Goal: Find specific page/section: Find specific page/section

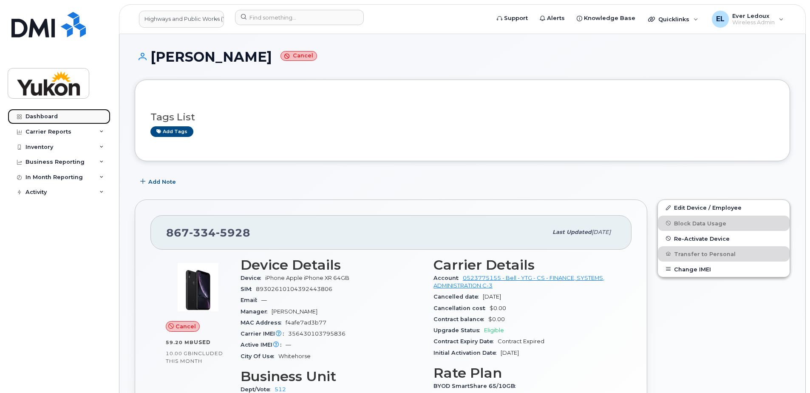
click at [71, 115] on link "Dashboard" at bounding box center [59, 116] width 103 height 15
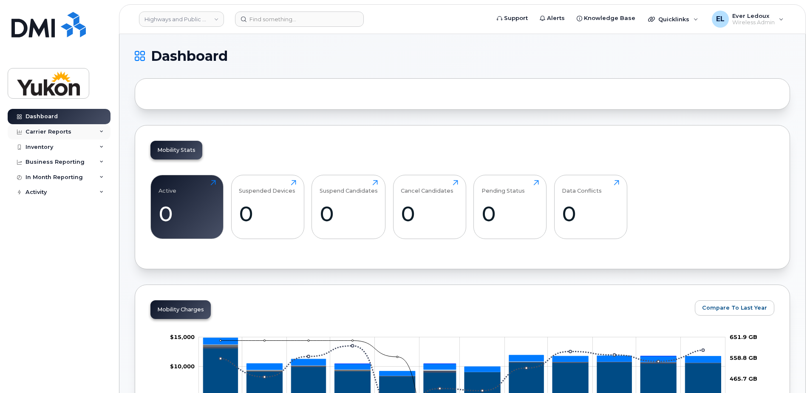
click at [63, 127] on div "Carrier Reports" at bounding box center [59, 131] width 103 height 15
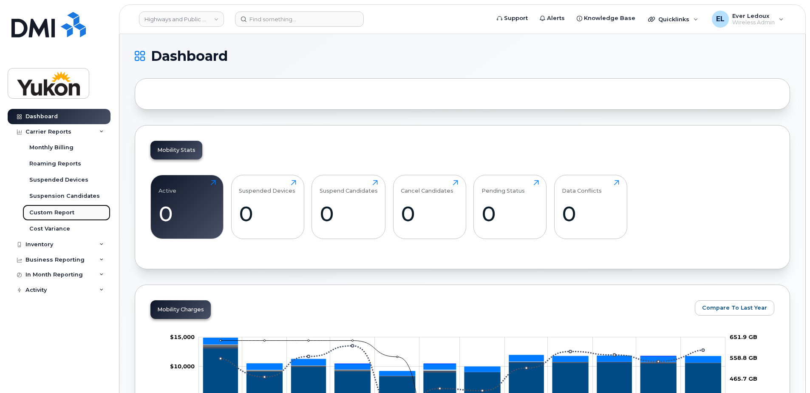
click at [54, 217] on link "Custom Report" at bounding box center [67, 212] width 88 height 16
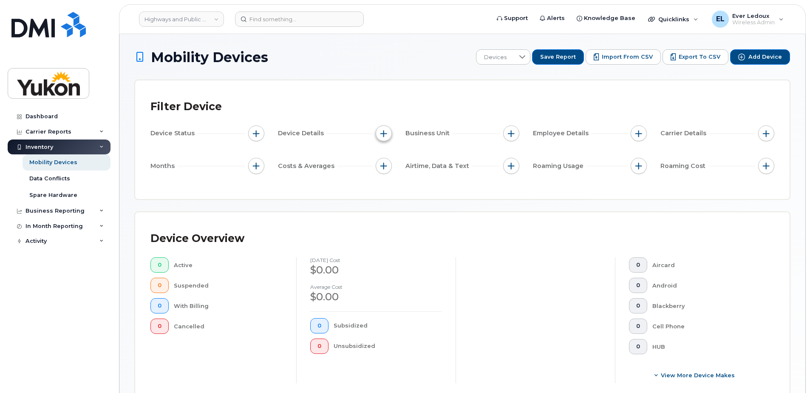
click at [383, 134] on span "button" at bounding box center [383, 133] width 7 height 7
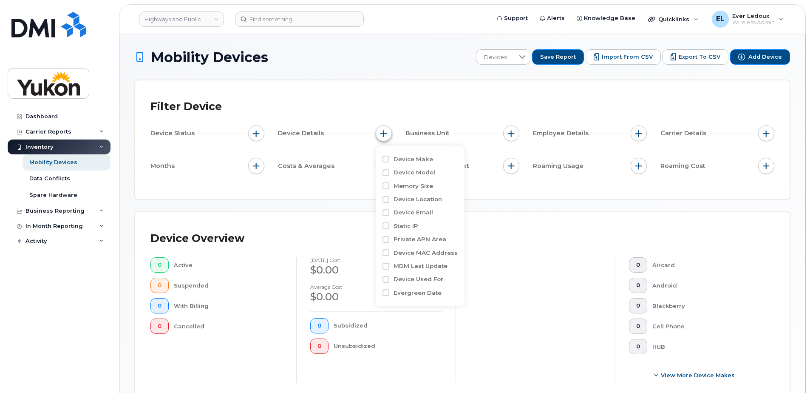
click at [383, 133] on span "button" at bounding box center [383, 133] width 7 height 7
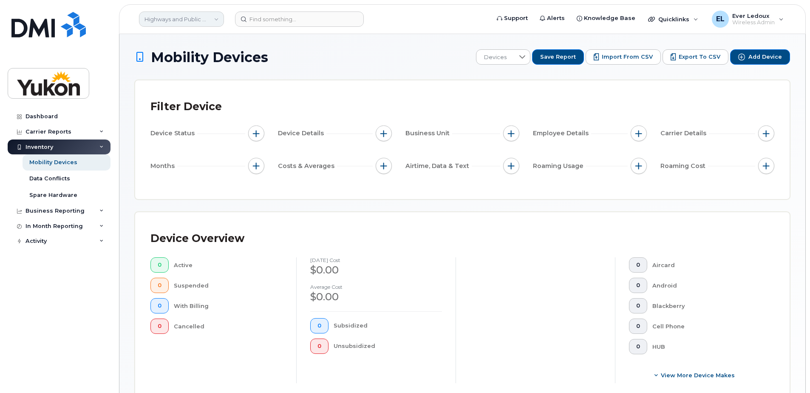
click at [173, 22] on link "Highways and Public Works (YTG)" at bounding box center [181, 18] width 85 height 15
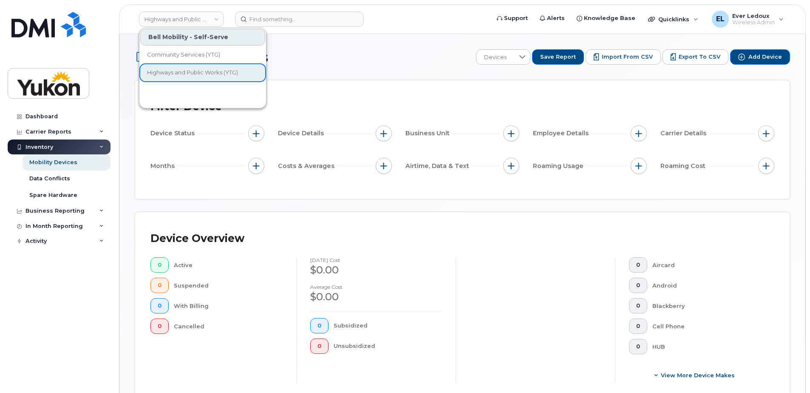
click at [183, 38] on div "Bell Mobility - Self-Serve" at bounding box center [202, 37] width 125 height 17
click at [378, 51] on h1 "Mobility Devices" at bounding box center [303, 57] width 337 height 15
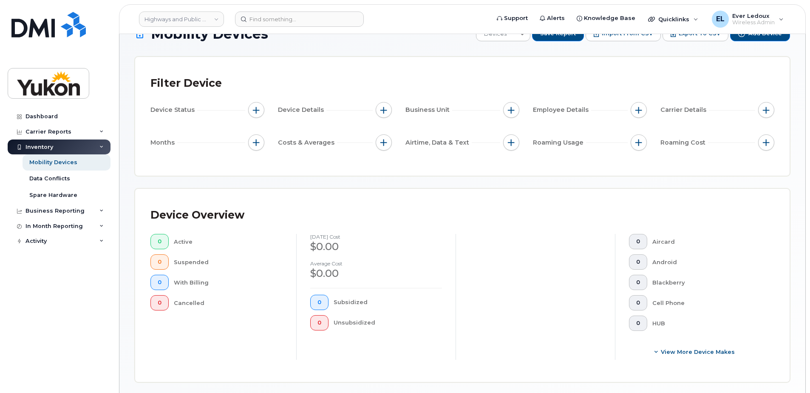
scroll to position [11, 0]
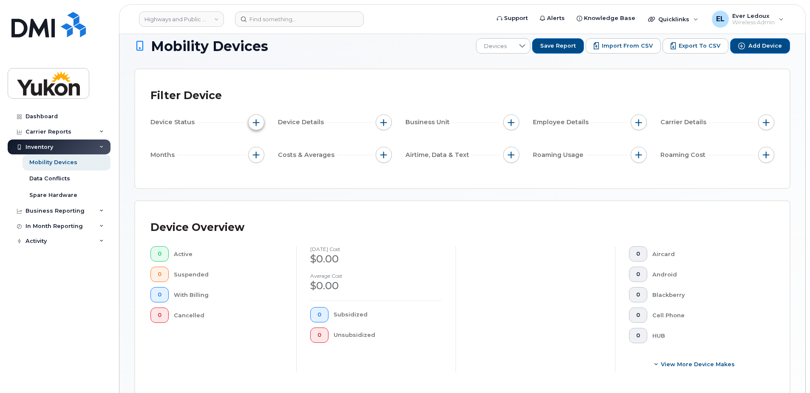
click at [262, 121] on button "button" at bounding box center [256, 122] width 16 height 16
click at [262, 119] on button "button" at bounding box center [256, 122] width 16 height 16
click at [388, 119] on button "button" at bounding box center [384, 122] width 16 height 16
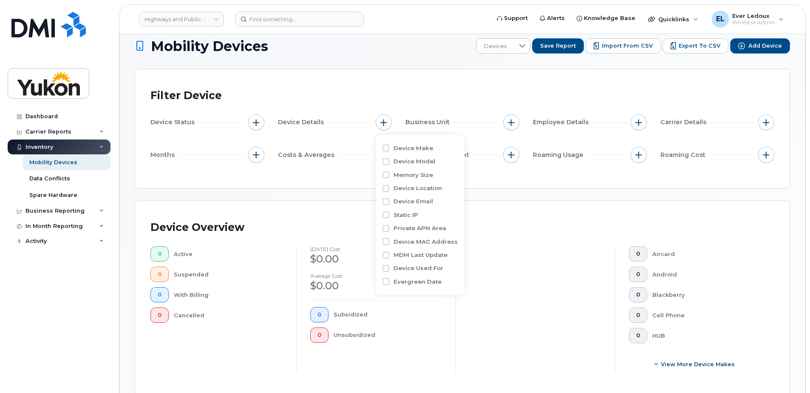
click at [386, 197] on div "Device Email" at bounding box center [419, 201] width 75 height 13
click at [386, 198] on div "Device Email" at bounding box center [419, 201] width 75 height 8
click at [386, 199] on input "Device Email" at bounding box center [385, 201] width 7 height 7
checkbox input "false"
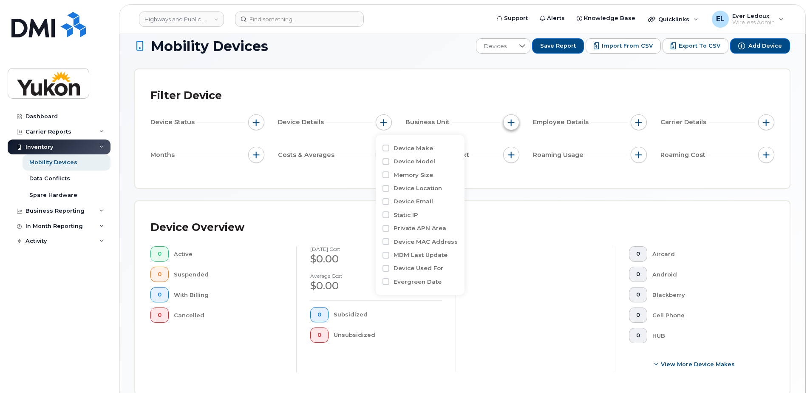
click at [507, 123] on button "button" at bounding box center [511, 122] width 16 height 16
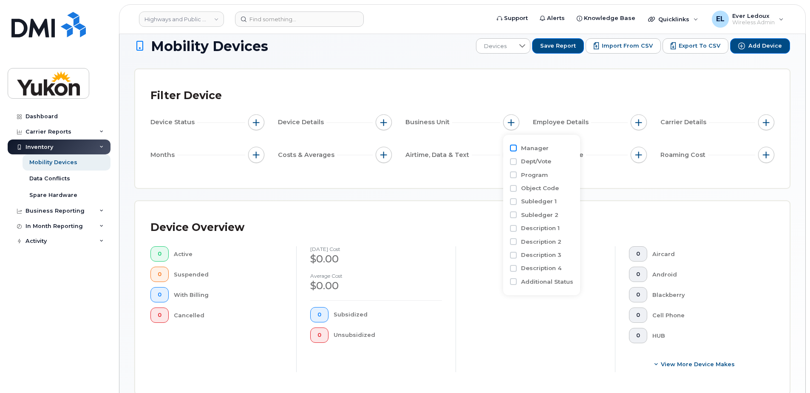
click at [514, 146] on input "Manager" at bounding box center [513, 147] width 7 height 7
checkbox input "true"
click at [550, 181] on input "text" at bounding box center [567, 182] width 91 height 15
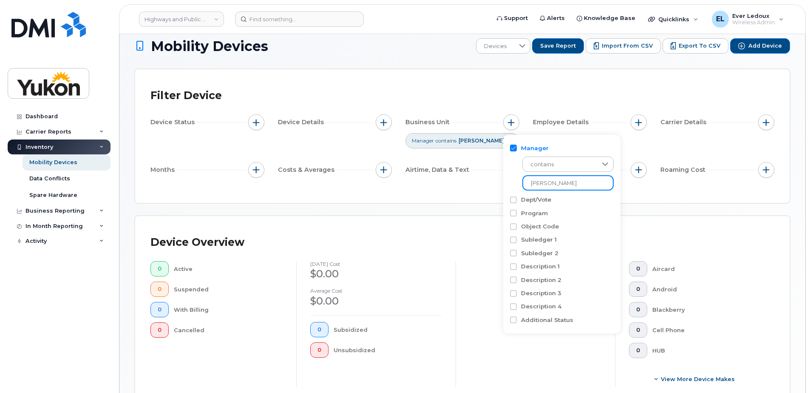
type input "Nick"
click at [640, 213] on div "Mobility Devices Devices Save Report Import from CSV Export to CSV Add Device F…" at bounding box center [462, 306] width 655 height 537
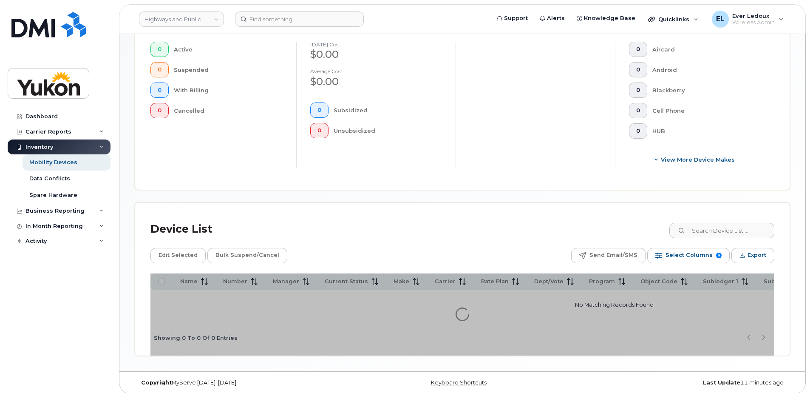
scroll to position [238, 0]
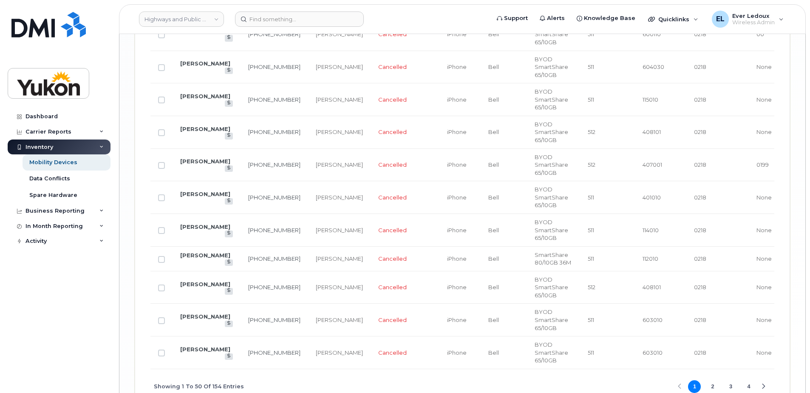
scroll to position [1688, 0]
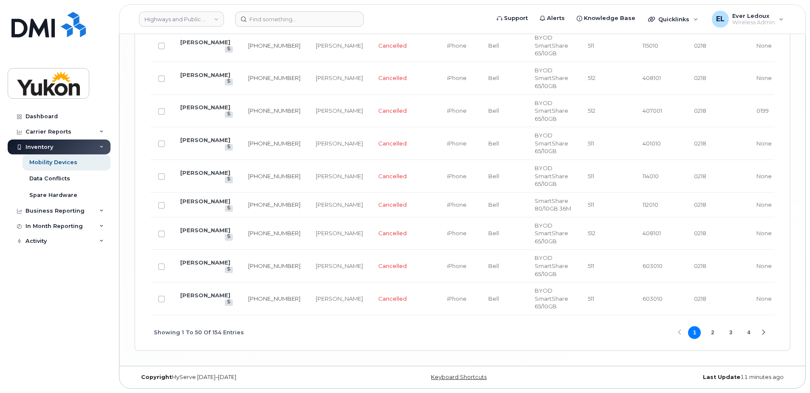
click at [714, 335] on button "2" at bounding box center [712, 332] width 13 height 13
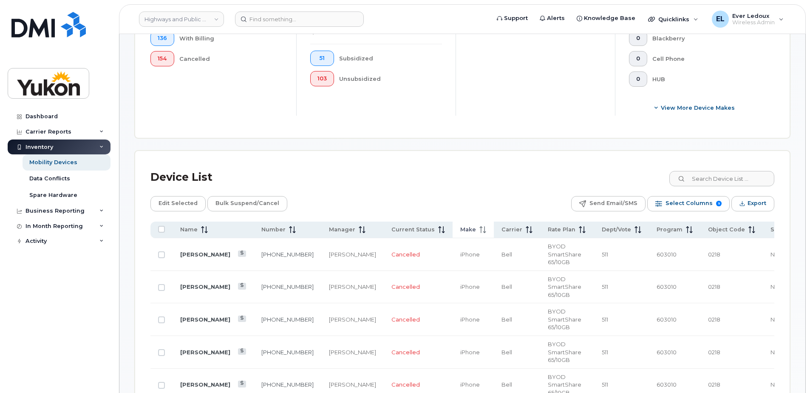
scroll to position [285, 0]
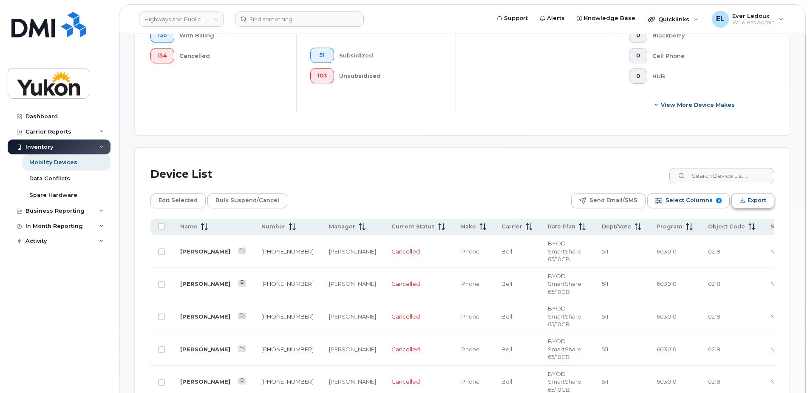
click at [763, 194] on span "Export" at bounding box center [757, 200] width 19 height 13
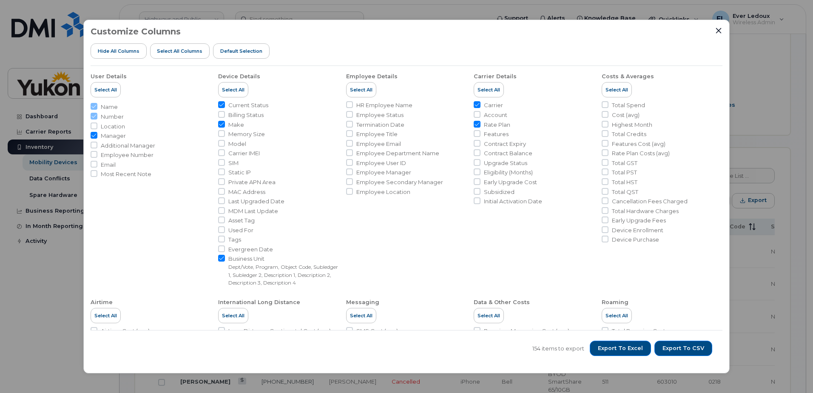
click at [221, 104] on input "Current Status" at bounding box center [221, 104] width 7 height 7
checkbox input "false"
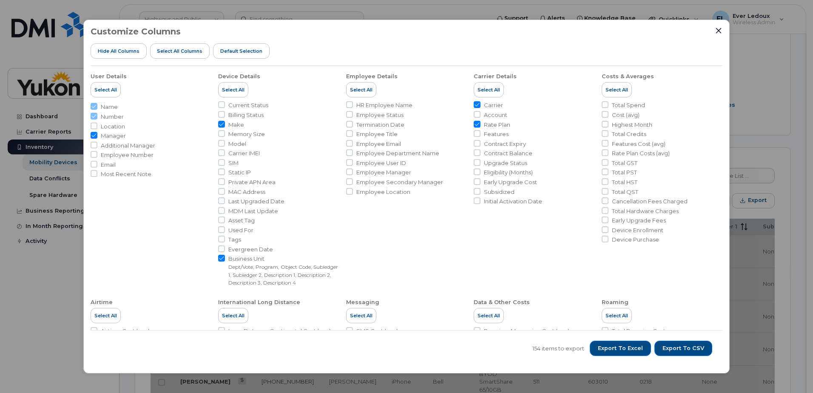
click at [217, 143] on ul "User Details Select All Name Number Location Manager Additional Manager Employe…" at bounding box center [407, 263] width 632 height 394
click at [221, 143] on input "Model" at bounding box center [221, 143] width 7 height 7
checkbox input "true"
click at [93, 166] on input "Email" at bounding box center [94, 164] width 7 height 7
checkbox input "true"
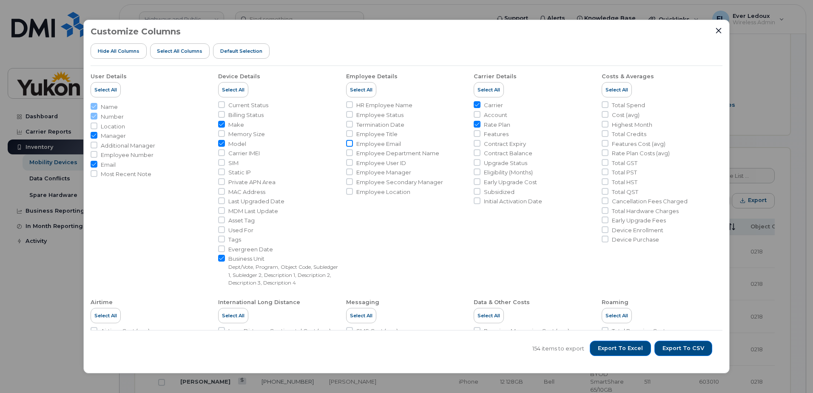
click at [348, 143] on input "Employee Email" at bounding box center [349, 143] width 7 height 7
checkbox input "true"
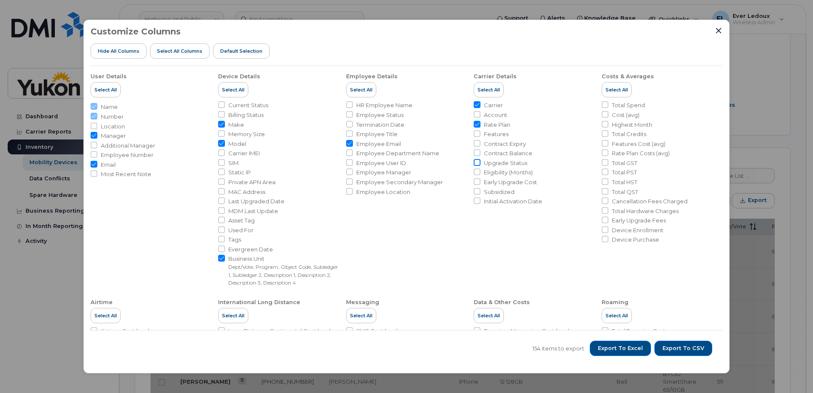
click at [475, 161] on input "Upgrade Status" at bounding box center [476, 162] width 7 height 7
checkbox input "true"
click at [476, 173] on input "Eligibility (Months)" at bounding box center [476, 171] width 7 height 7
checkbox input "true"
click at [474, 145] on input "Contract Expiry" at bounding box center [476, 143] width 7 height 7
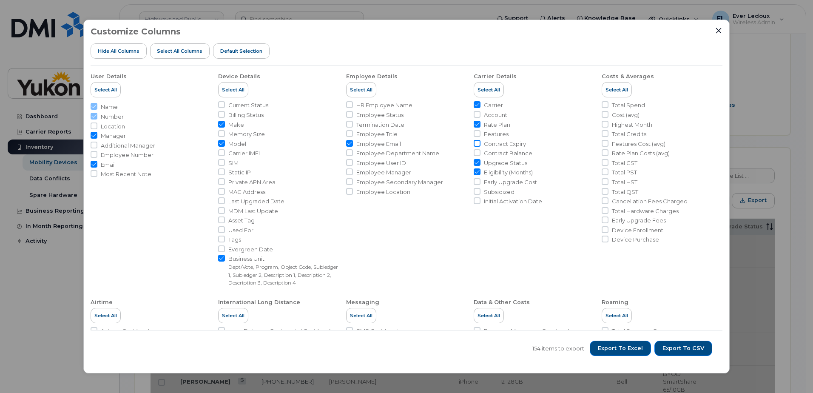
checkbox input "true"
click at [631, 347] on span "Export to Excel" at bounding box center [620, 348] width 45 height 8
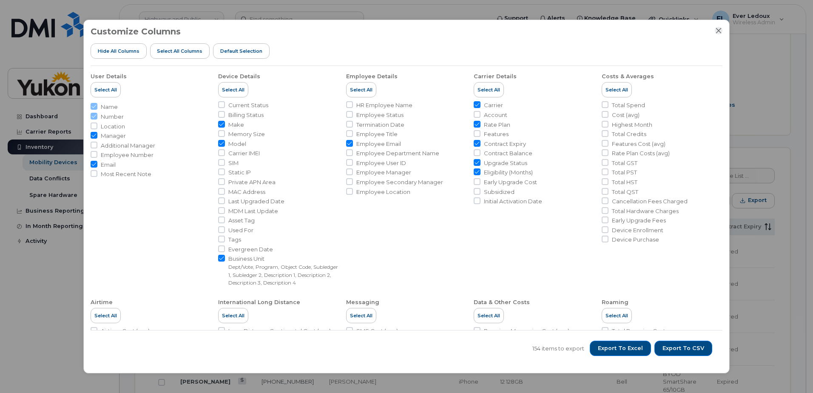
click at [720, 30] on icon "Close" at bounding box center [718, 30] width 7 height 7
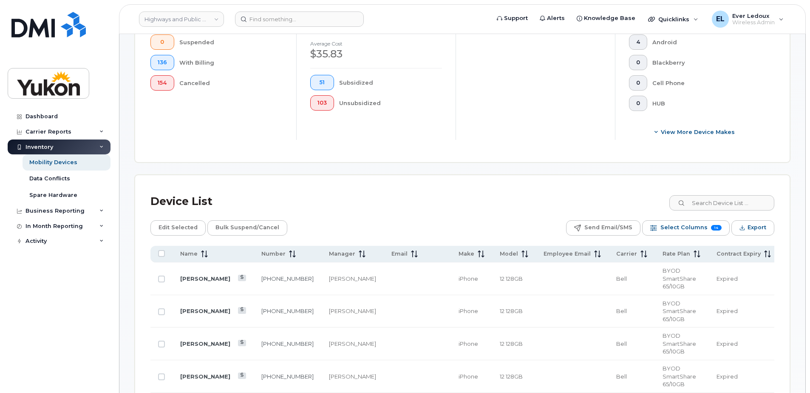
scroll to position [243, 0]
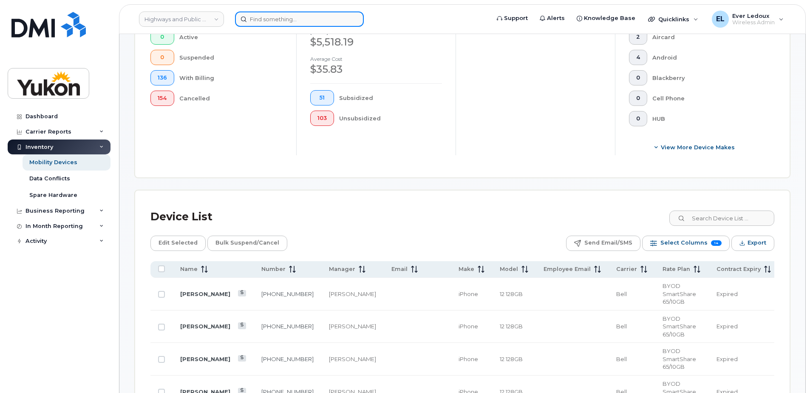
click at [294, 24] on input at bounding box center [299, 18] width 129 height 15
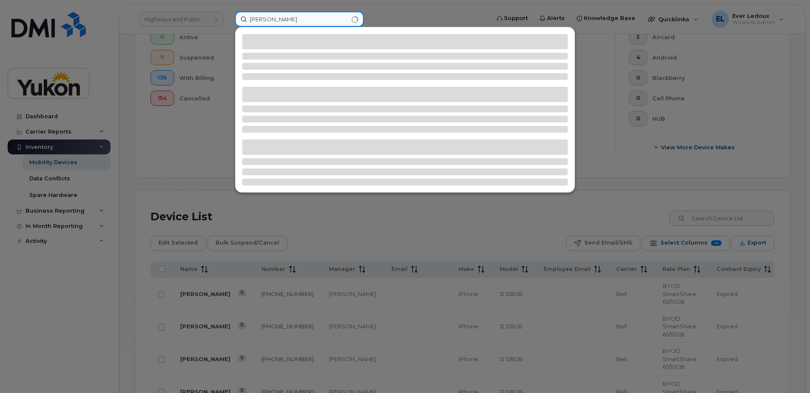
type input "CINDY"
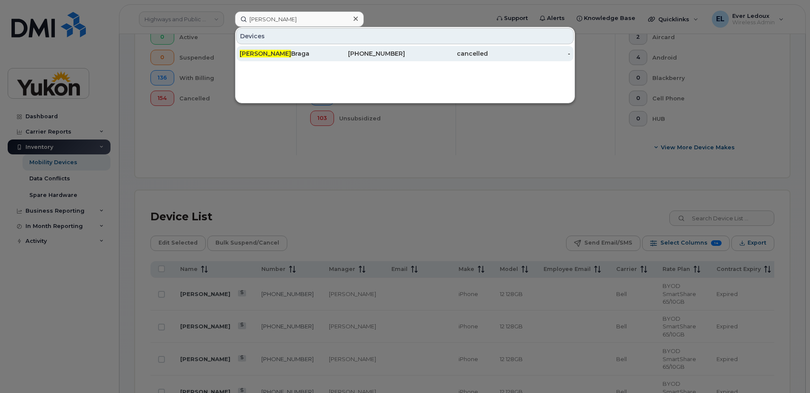
click at [273, 57] on div "Cindy Braga" at bounding box center [281, 53] width 83 height 8
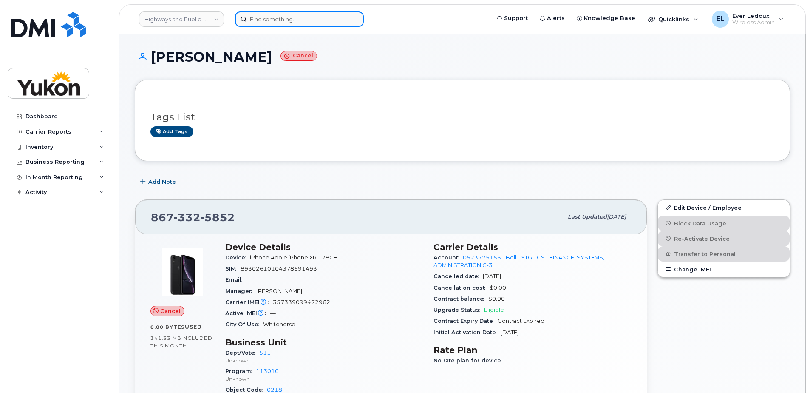
click at [286, 17] on input at bounding box center [299, 18] width 129 height 15
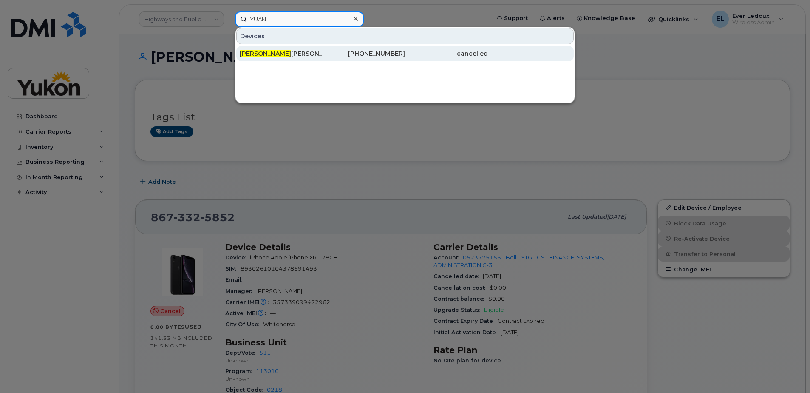
type input "YUAN"
click at [309, 54] on div "Yuan Deng" at bounding box center [281, 53] width 83 height 8
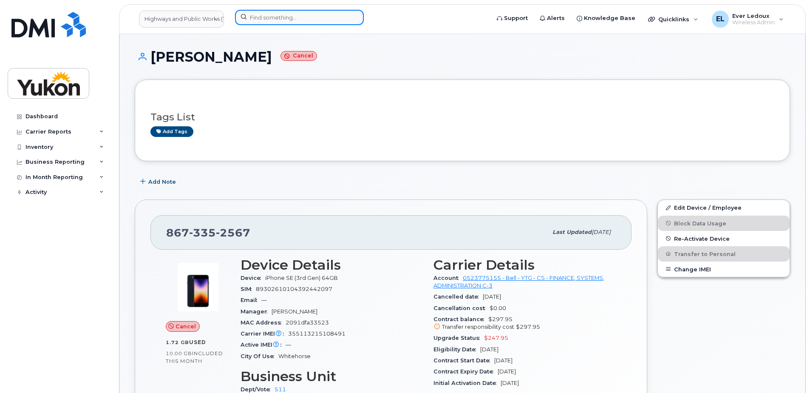
click at [297, 17] on input at bounding box center [299, 17] width 129 height 15
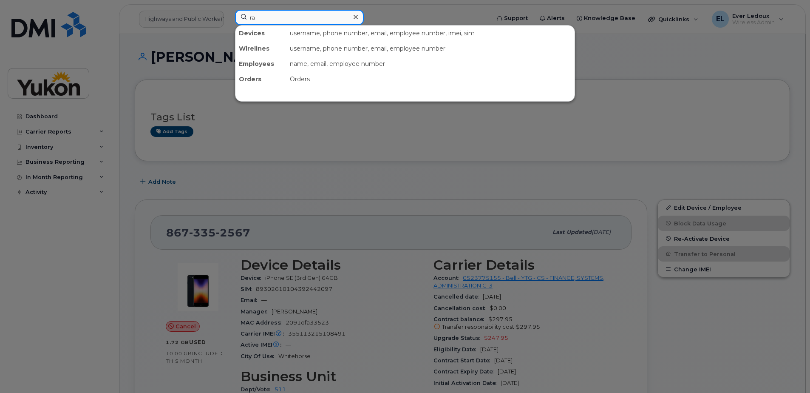
type input "r"
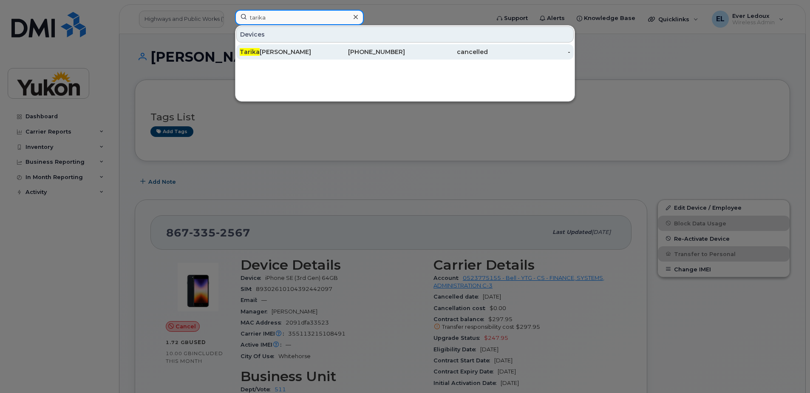
type input "tarika"
click at [303, 53] on div "Tarika Kostura" at bounding box center [281, 52] width 83 height 8
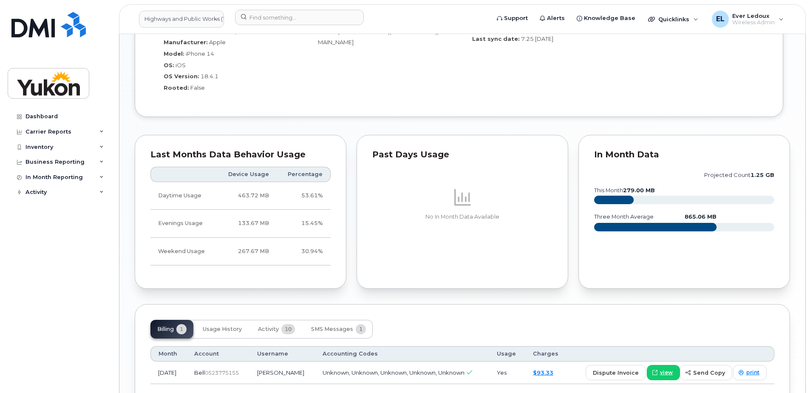
scroll to position [618, 0]
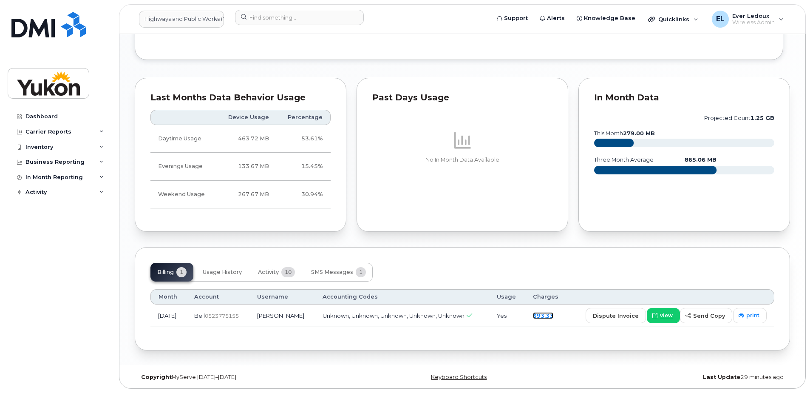
click at [553, 315] on link "$93.33" at bounding box center [543, 315] width 20 height 7
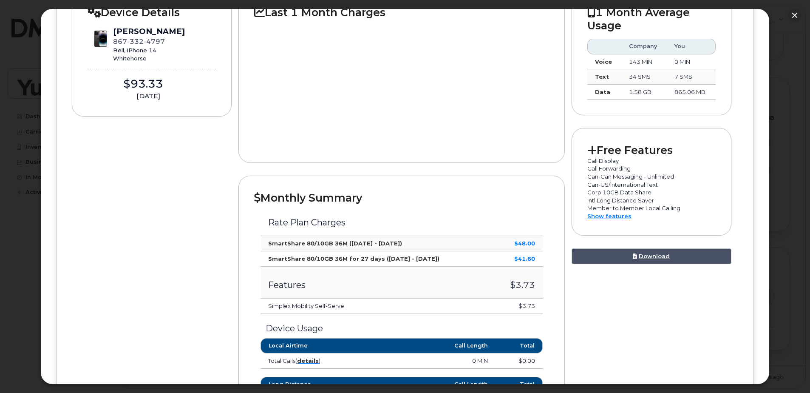
scroll to position [0, 0]
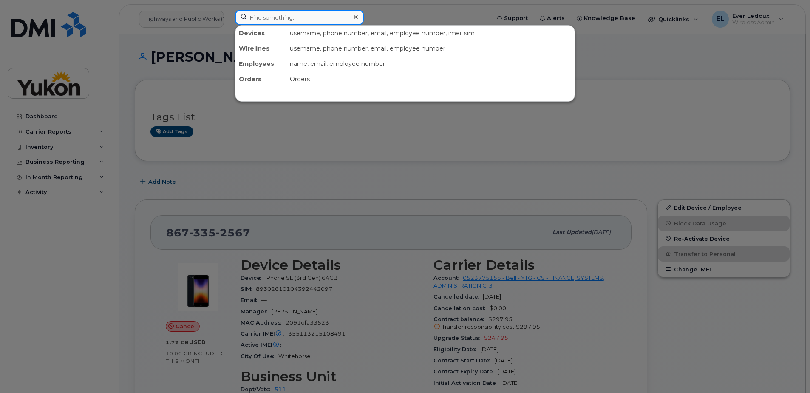
click at [291, 19] on input at bounding box center [299, 17] width 129 height 15
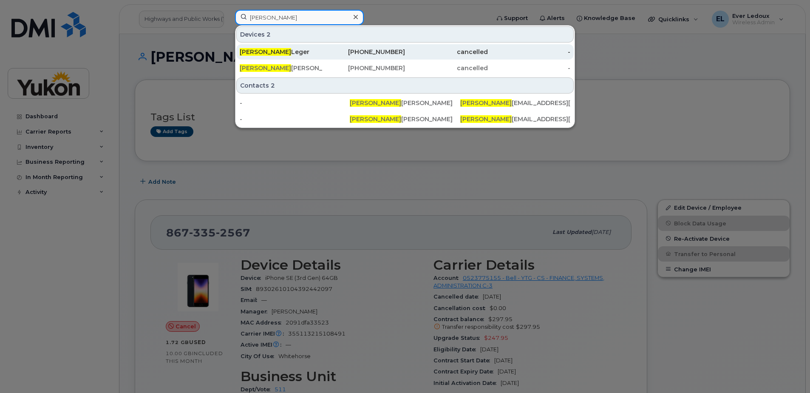
type input "michel"
click at [450, 50] on div "cancelled" at bounding box center [446, 52] width 83 height 8
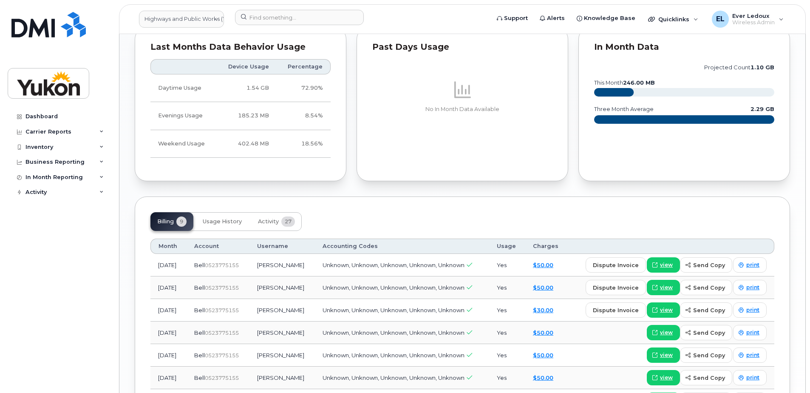
scroll to position [783, 0]
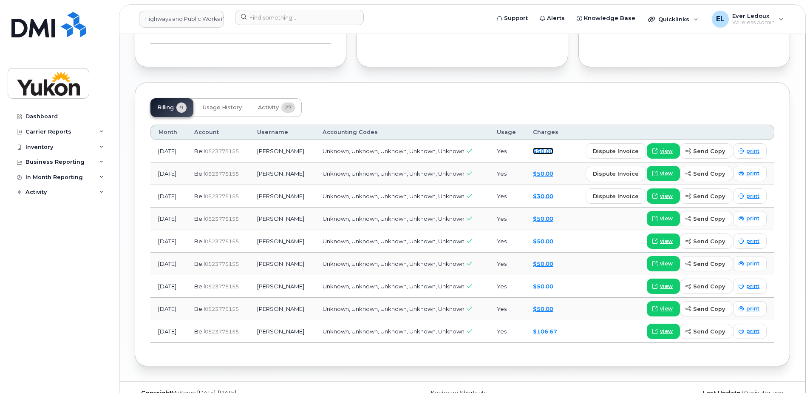
click at [544, 152] on link "$50.00" at bounding box center [543, 150] width 20 height 7
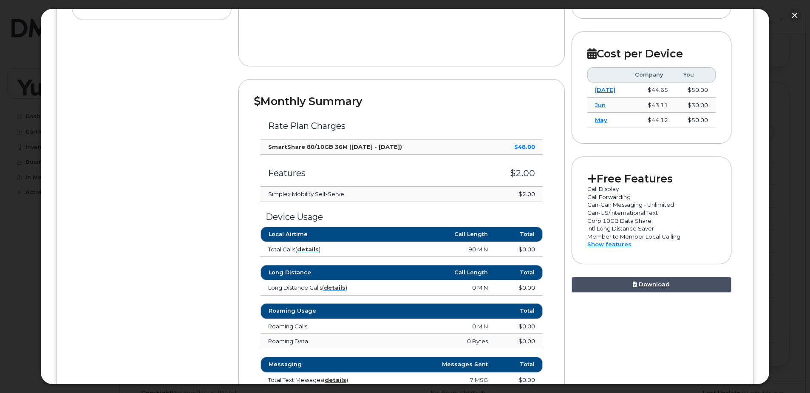
scroll to position [161, 0]
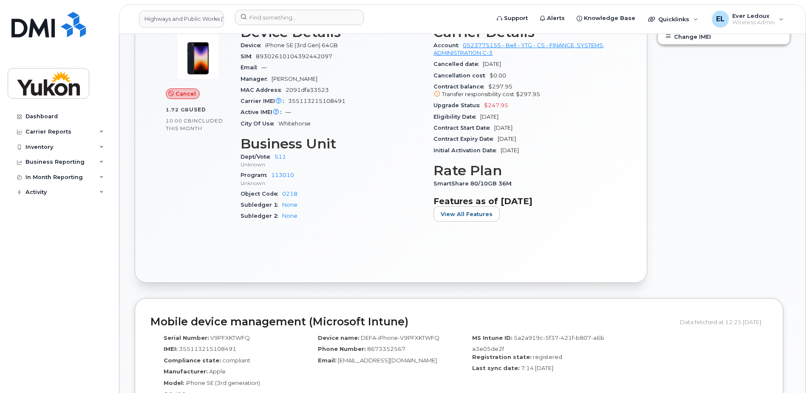
scroll to position [212, 0]
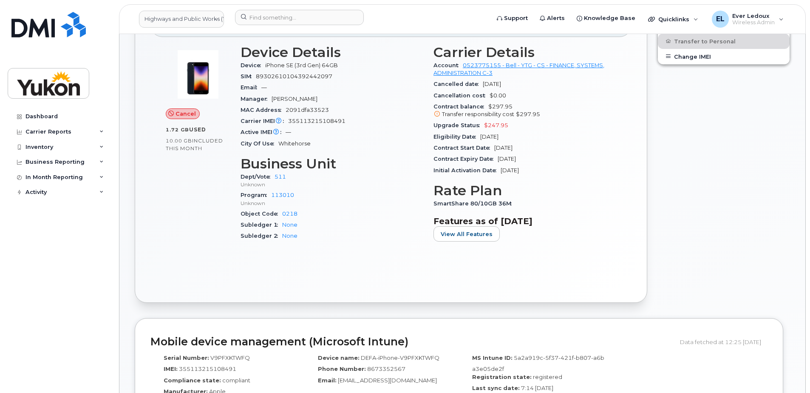
click at [434, 199] on div "SmartShare 80/10GB 36M" at bounding box center [524, 203] width 183 height 11
drag, startPoint x: 434, startPoint y: 199, endPoint x: 559, endPoint y: 253, distance: 136.1
click at [559, 253] on div "Carrier Details Account 0523775155 - Bell - YTG - CS - FINANCE, SYSTEMS, ADMINI…" at bounding box center [524, 147] width 193 height 214
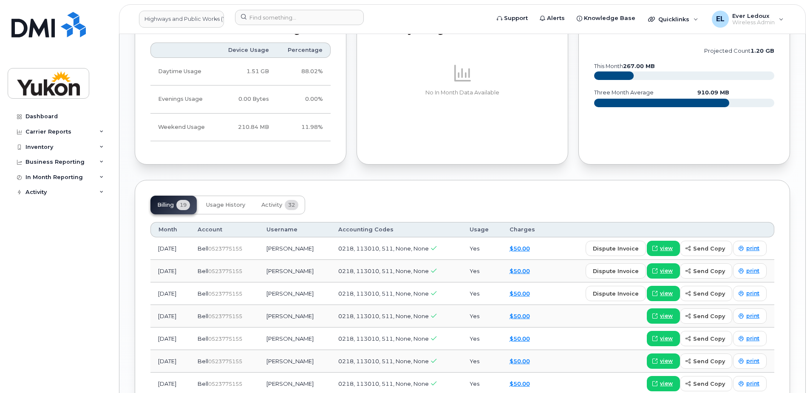
scroll to position [765, 0]
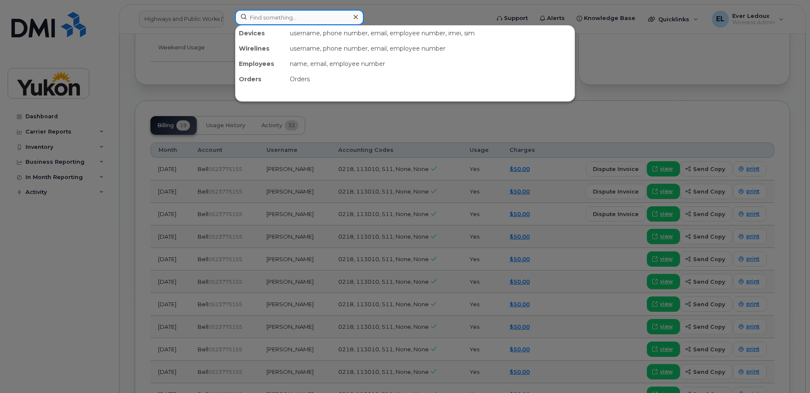
click at [286, 17] on input at bounding box center [299, 17] width 129 height 15
paste input "867-332-0915"
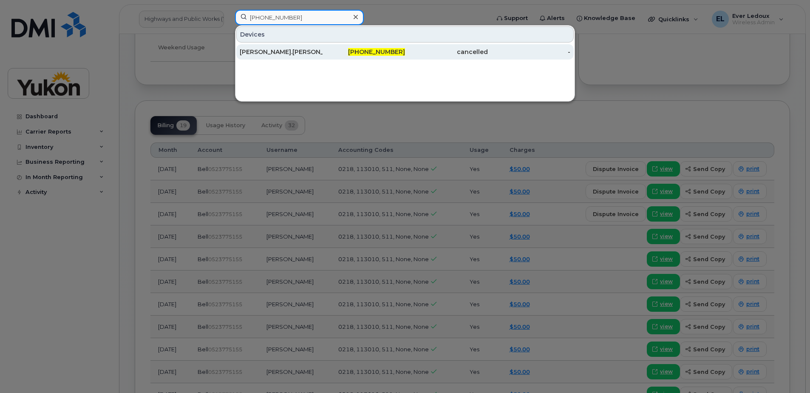
type input "867-332-0915"
click at [346, 54] on div "867-332-0915" at bounding box center [364, 52] width 83 height 8
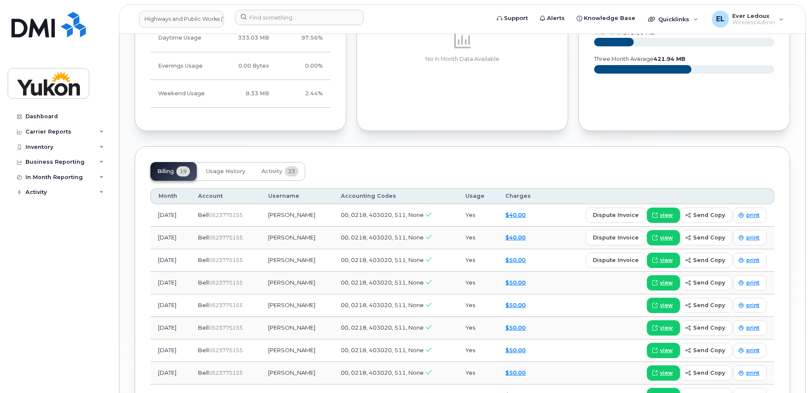
scroll to position [680, 0]
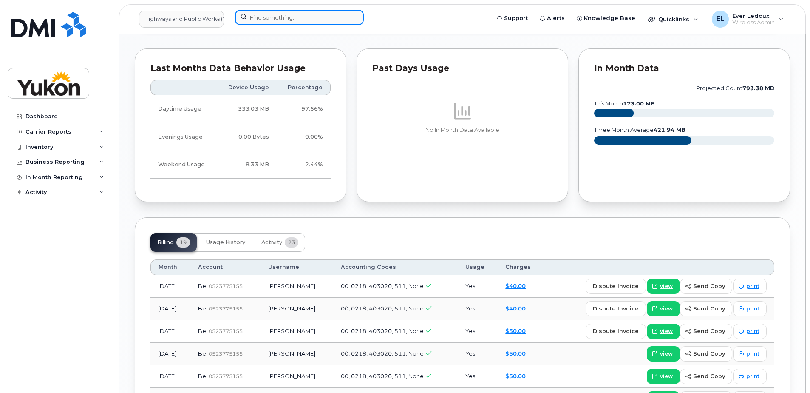
click at [272, 18] on input at bounding box center [299, 17] width 129 height 15
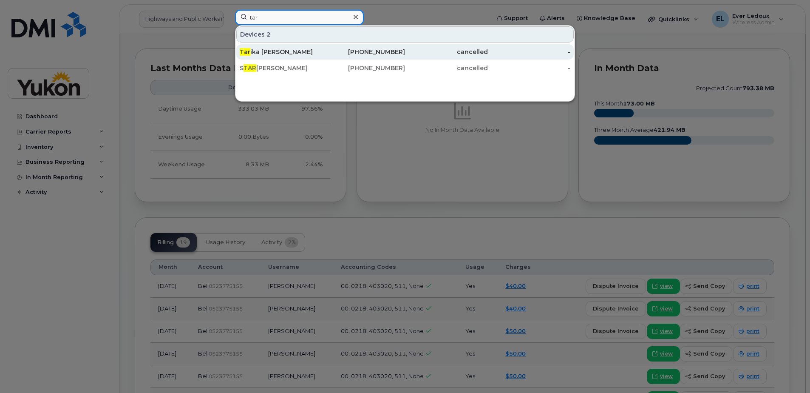
type input "tar"
click at [297, 54] on div "Tar ika [PERSON_NAME]" at bounding box center [281, 52] width 83 height 8
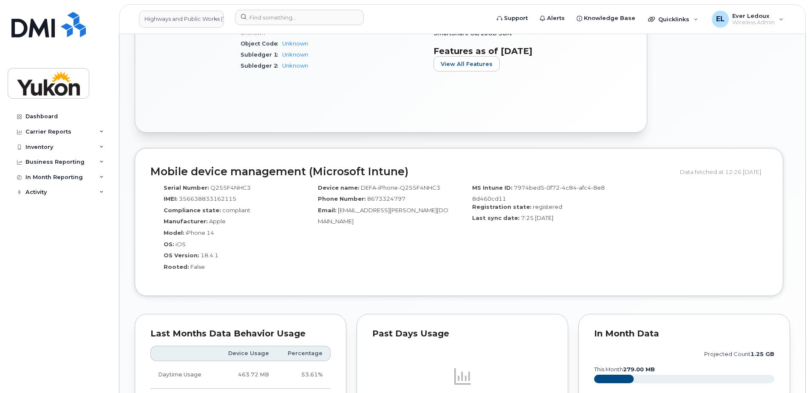
scroll to position [618, 0]
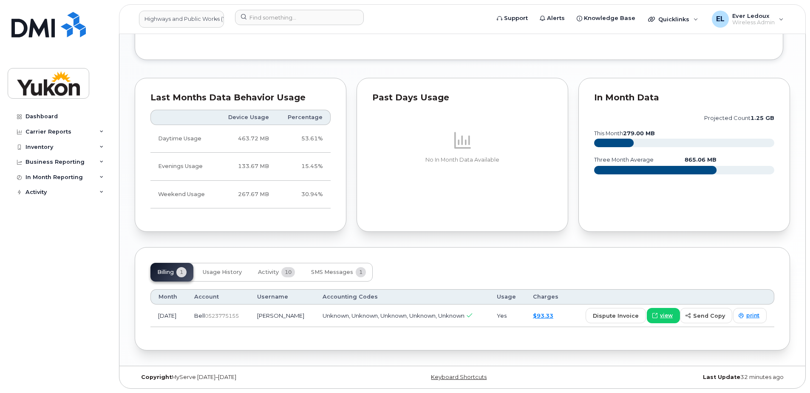
click at [549, 312] on div "$93.33" at bounding box center [547, 316] width 28 height 8
click at [549, 315] on link "$93.33" at bounding box center [543, 315] width 20 height 7
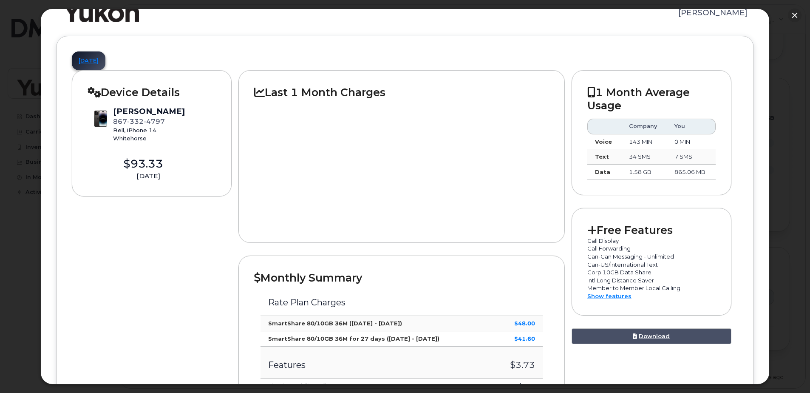
scroll to position [0, 0]
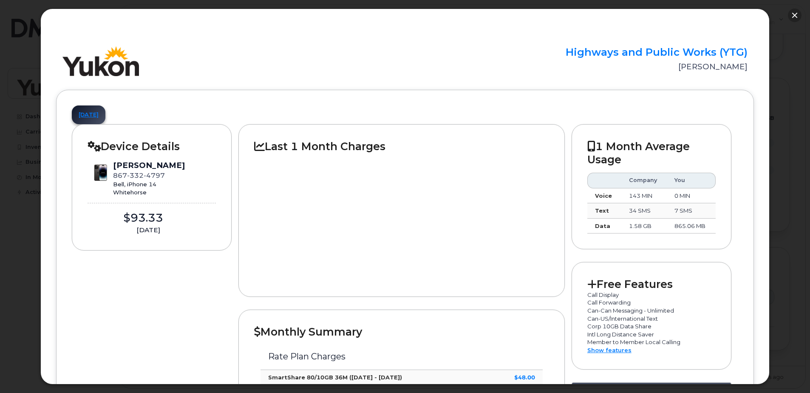
click at [796, 13] on button "button" at bounding box center [795, 15] width 14 height 14
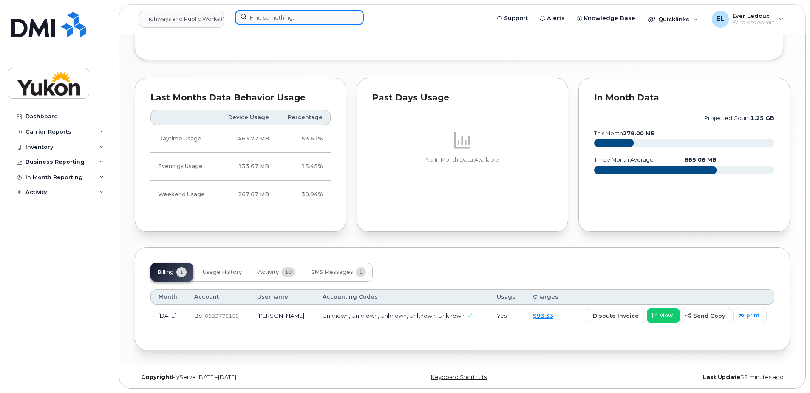
click at [305, 14] on input at bounding box center [299, 17] width 129 height 15
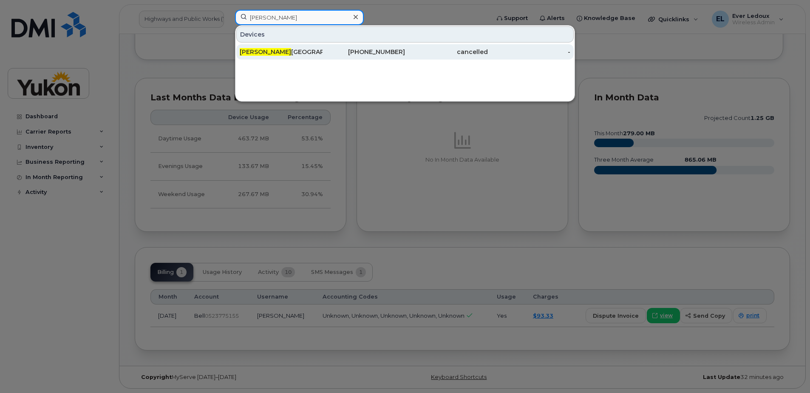
type input "brandon"
click at [315, 50] on div "BRANDON HAMPTON" at bounding box center [281, 52] width 83 height 8
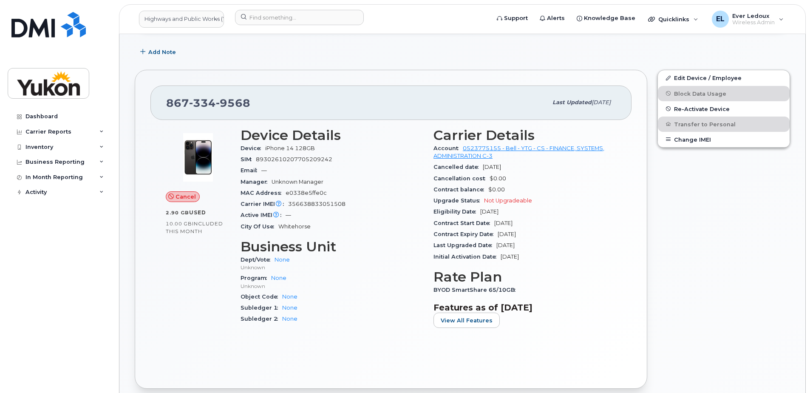
scroll to position [127, 0]
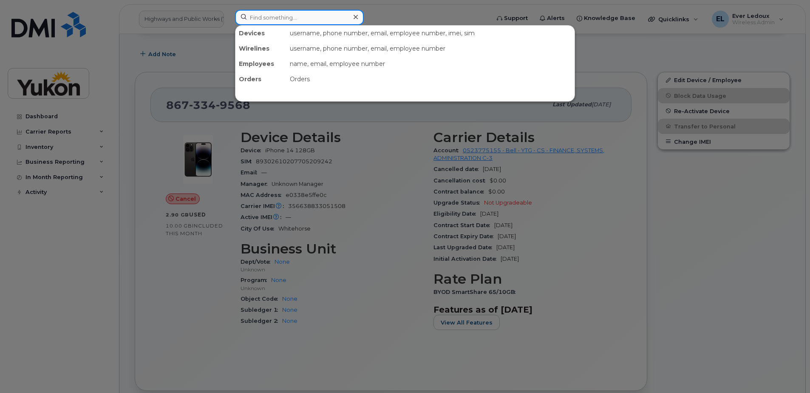
click at [322, 14] on input at bounding box center [299, 17] width 129 height 15
click at [601, 251] on div at bounding box center [405, 196] width 810 height 393
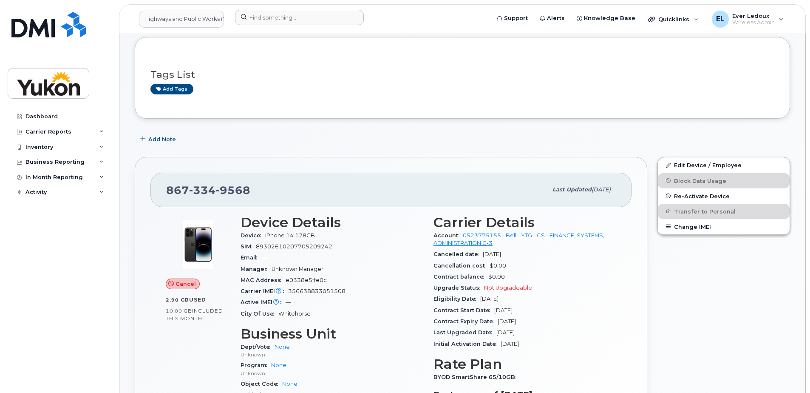
scroll to position [0, 0]
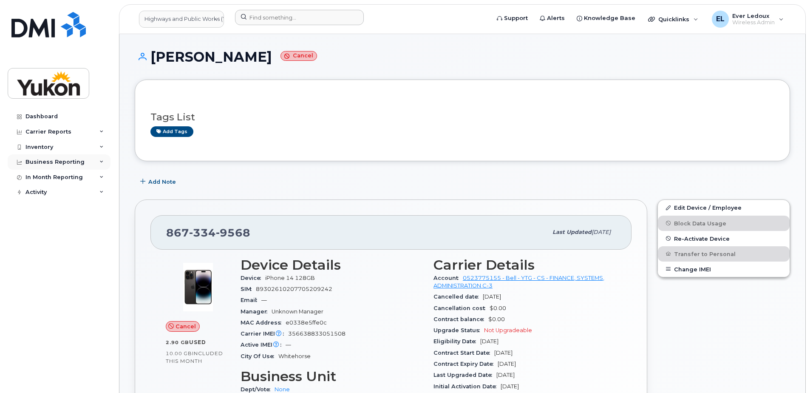
click at [51, 160] on div "Business Reporting" at bounding box center [54, 162] width 59 height 7
click at [71, 176] on div "Business Unit Reports" at bounding box center [62, 178] width 66 height 8
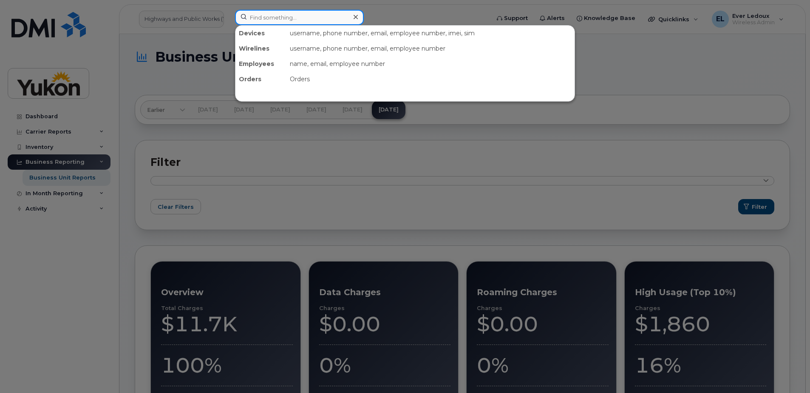
click at [278, 18] on input at bounding box center [299, 17] width 129 height 15
type input "molly shore"
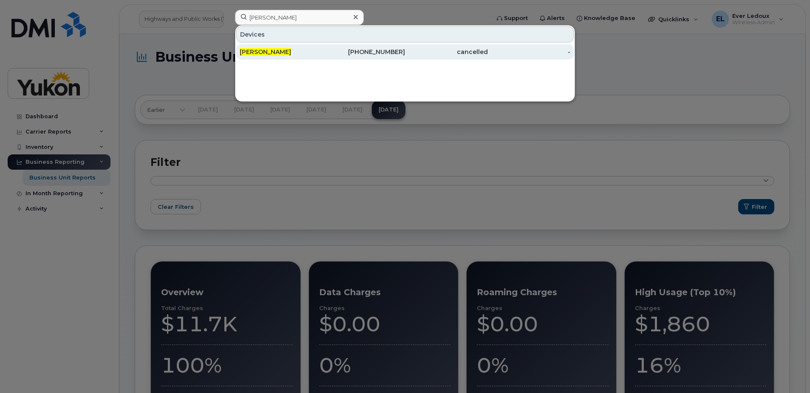
click at [380, 46] on div "867-332-5523" at bounding box center [364, 51] width 83 height 15
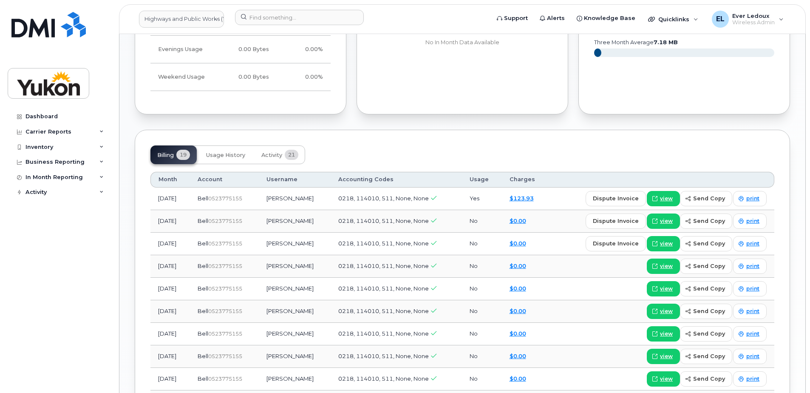
scroll to position [606, 0]
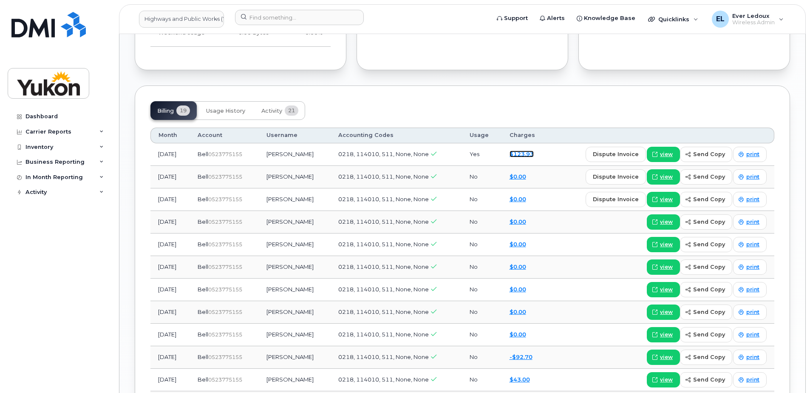
click at [522, 153] on link "$123.93" at bounding box center [522, 153] width 24 height 7
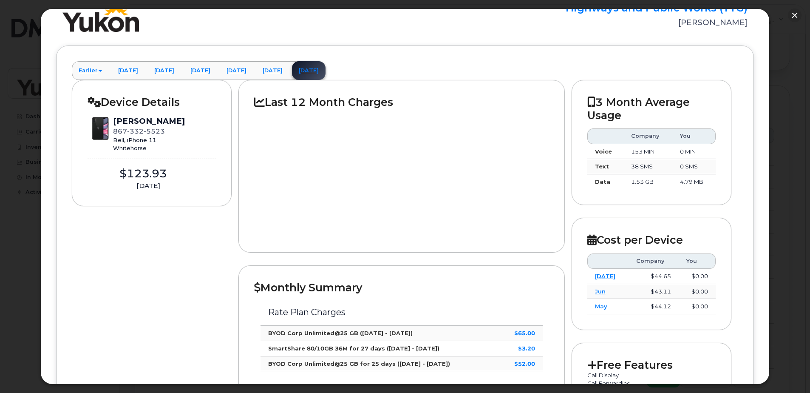
scroll to position [0, 0]
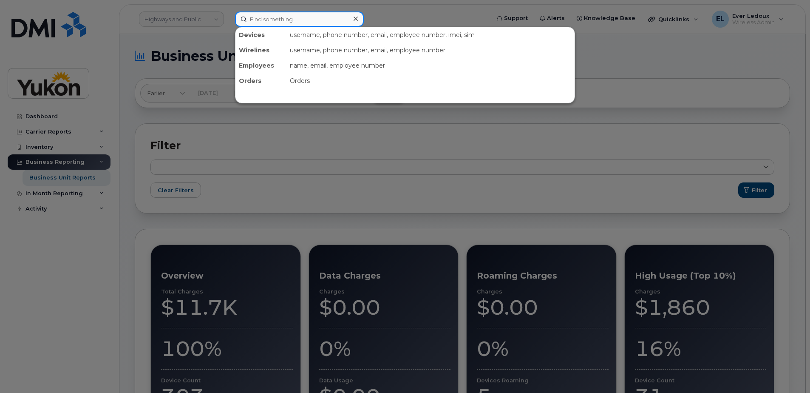
click at [323, 16] on input at bounding box center [299, 18] width 129 height 15
click at [306, 23] on input at bounding box center [299, 18] width 129 height 15
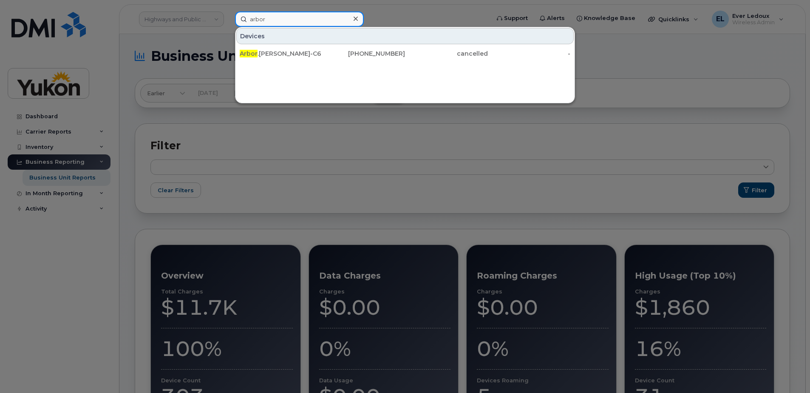
drag, startPoint x: 313, startPoint y: 21, endPoint x: 93, endPoint y: 11, distance: 220.8
click at [228, 11] on div "arbor Devices Arbor .Webster-C6 867-334-1123 cancelled -" at bounding box center [359, 18] width 263 height 15
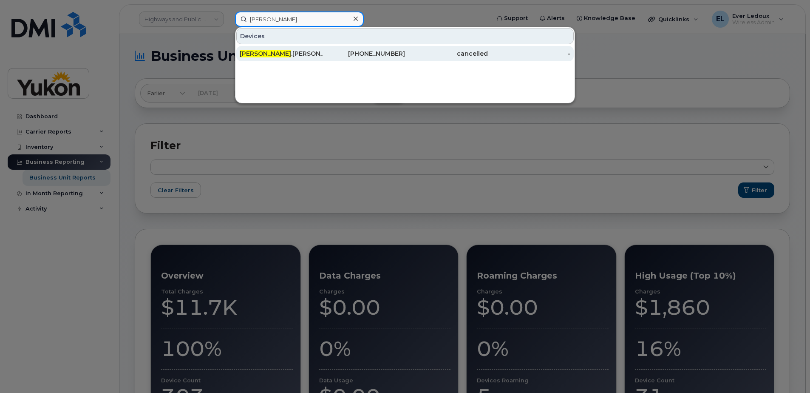
type input "courtney"
click at [314, 54] on div "Courtney .Quinn-C6" at bounding box center [281, 53] width 83 height 8
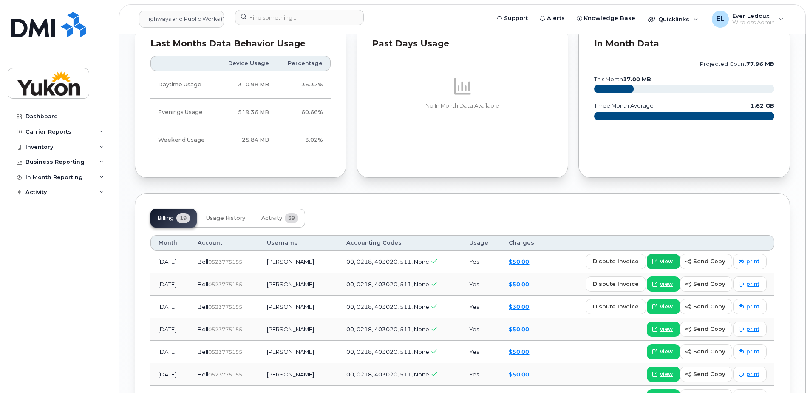
scroll to position [807, 0]
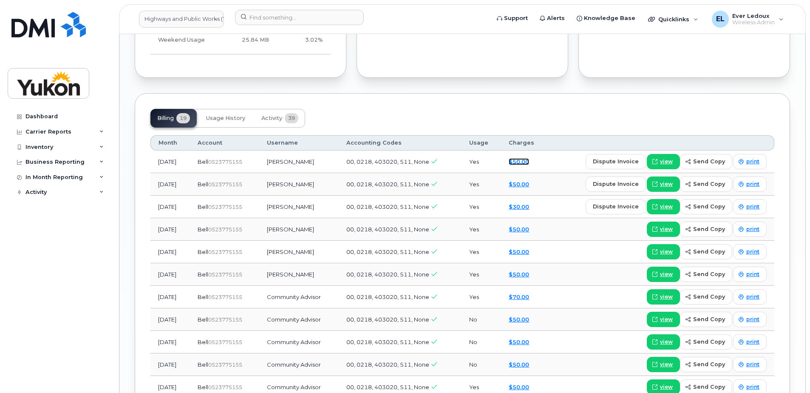
click at [529, 162] on link "$50.00" at bounding box center [519, 161] width 20 height 7
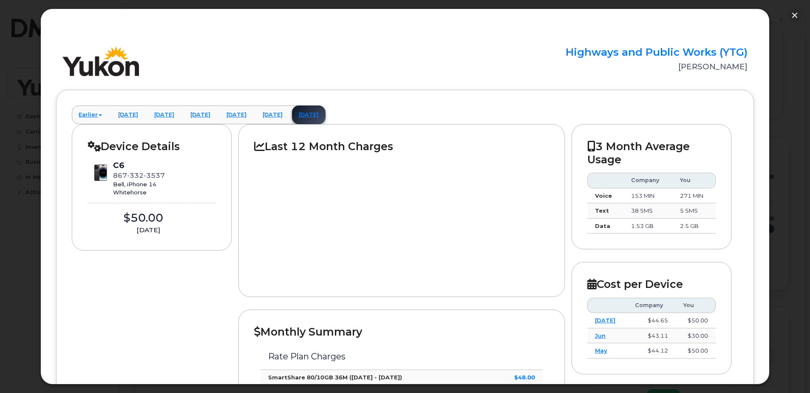
scroll to position [510, 0]
click at [289, 113] on link "[DATE]" at bounding box center [273, 114] width 34 height 19
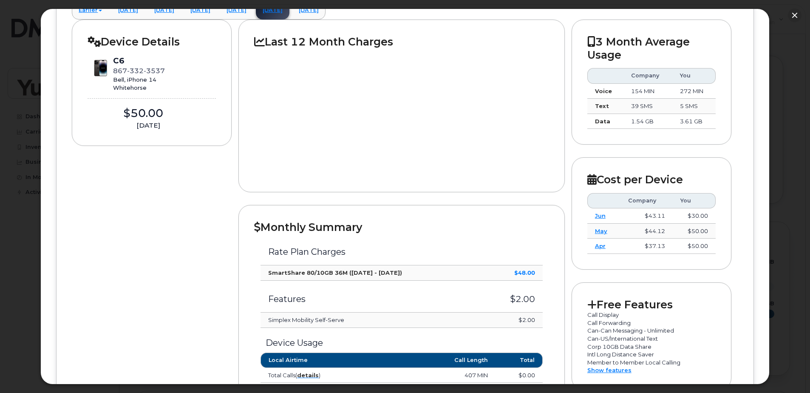
scroll to position [119, 0]
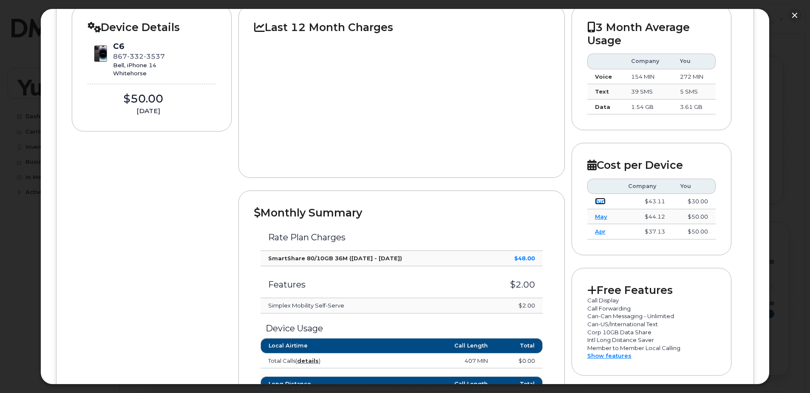
click at [597, 200] on link "Jun" at bounding box center [600, 201] width 11 height 7
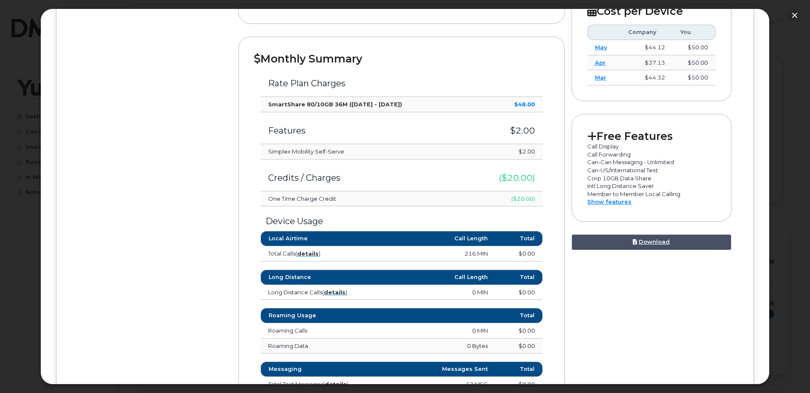
scroll to position [289, 0]
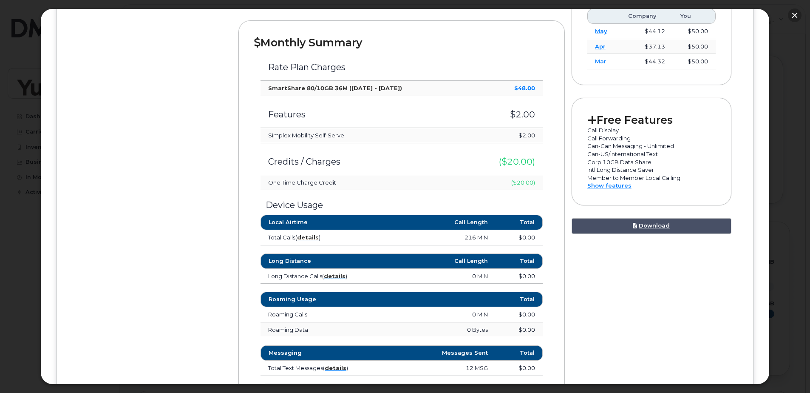
click at [796, 15] on button "button" at bounding box center [795, 15] width 14 height 14
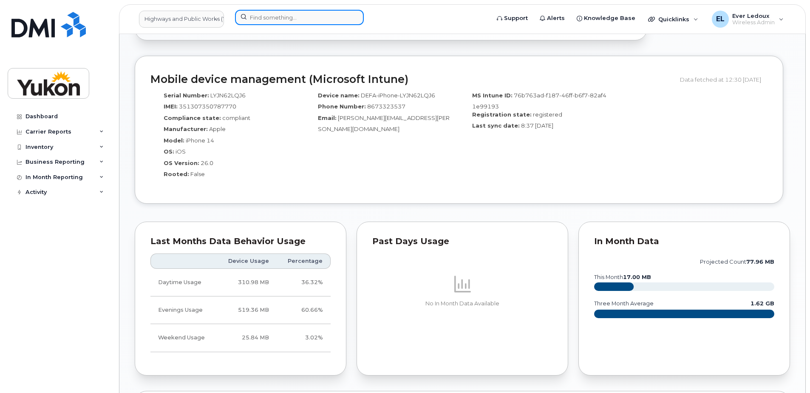
click at [322, 17] on input at bounding box center [299, 17] width 129 height 15
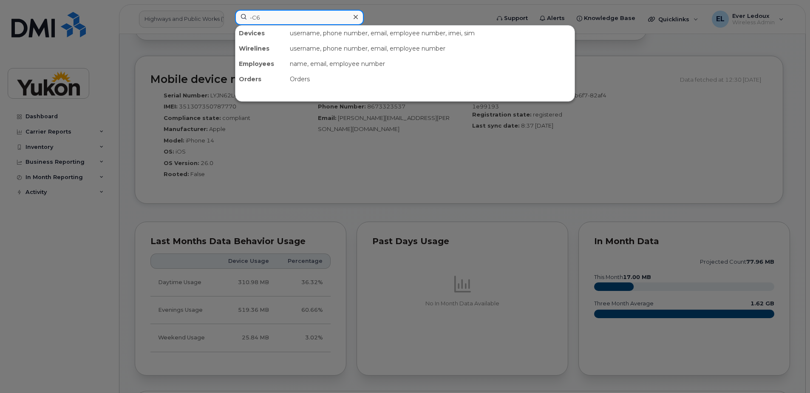
type input "-C6"
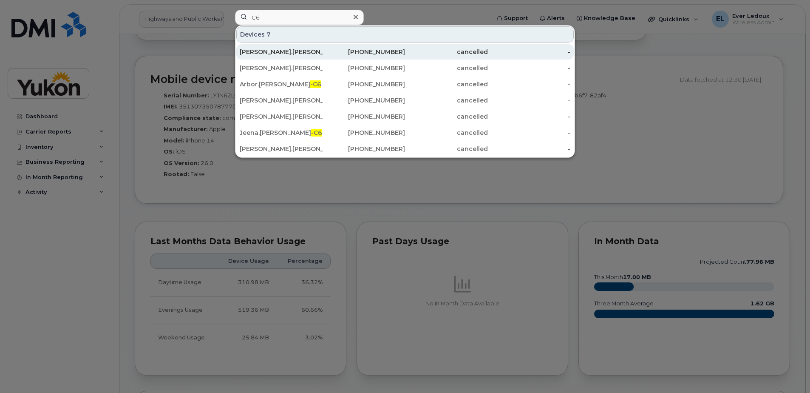
click at [366, 47] on div "867-332-0915" at bounding box center [364, 51] width 83 height 15
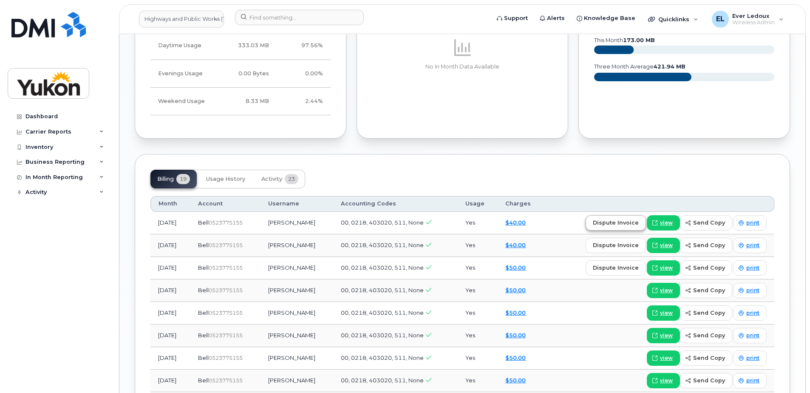
scroll to position [850, 0]
